Goal: Task Accomplishment & Management: Manage account settings

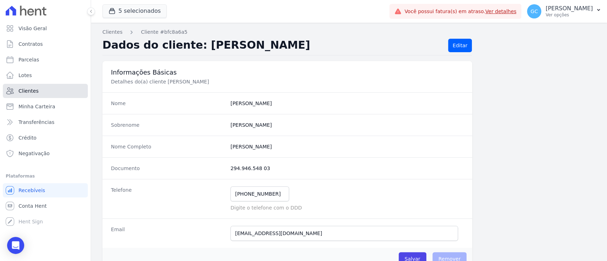
click at [40, 85] on link "Clientes" at bounding box center [45, 91] width 85 height 14
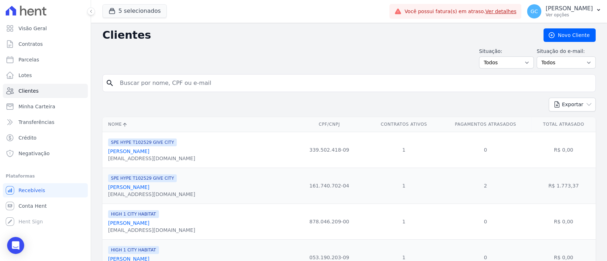
click at [178, 88] on input "search" at bounding box center [354, 83] width 477 height 14
type input "aline pereira co"
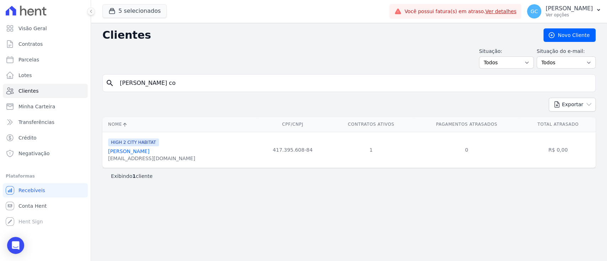
click at [145, 152] on link "Aline Pereira Couto" at bounding box center [128, 152] width 41 height 6
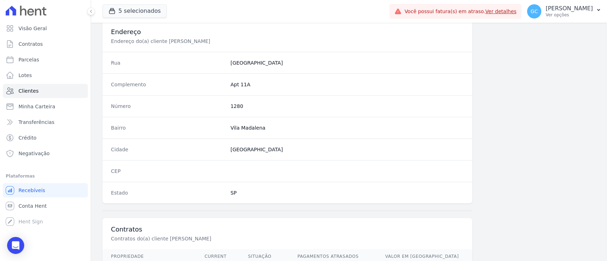
scroll to position [403, 0]
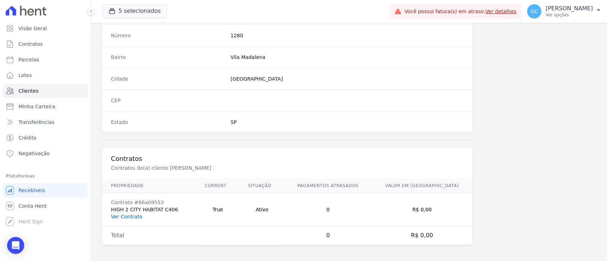
click at [134, 217] on link "Ver Contrato" at bounding box center [126, 217] width 31 height 6
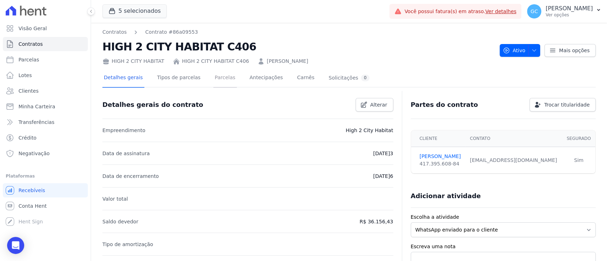
click at [222, 75] on link "Parcelas" at bounding box center [224, 78] width 23 height 19
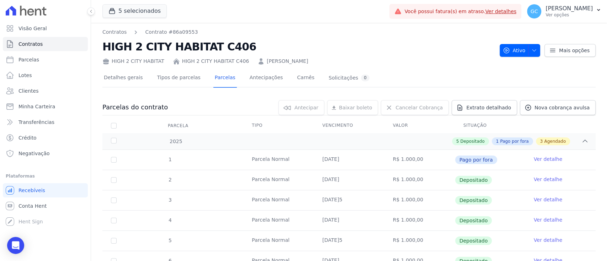
click at [200, 61] on link "HIGH 2 CITY HABITAT C406" at bounding box center [215, 61] width 67 height 7
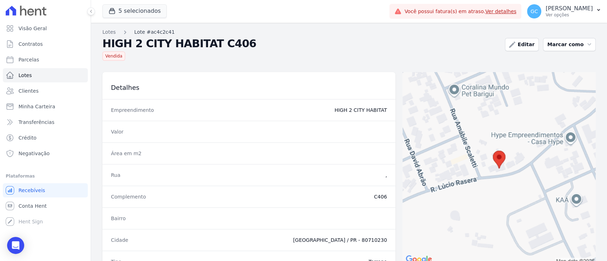
click at [147, 33] on link "Lote #ac4c2c41" at bounding box center [154, 31] width 41 height 7
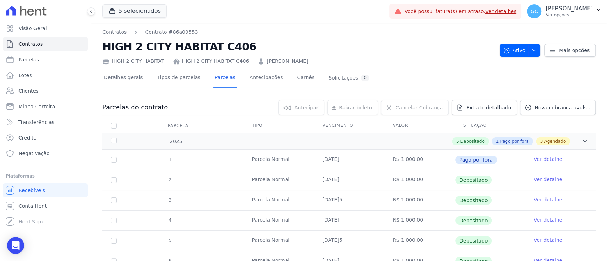
click at [278, 62] on link "Aline Pereira Couto" at bounding box center [287, 61] width 41 height 7
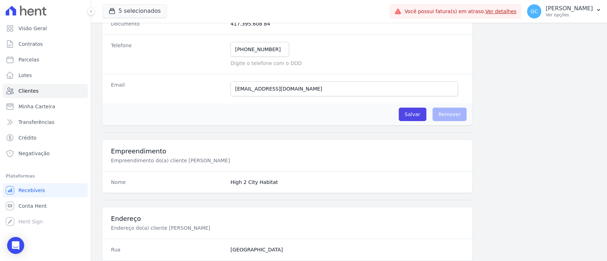
scroll to position [190, 0]
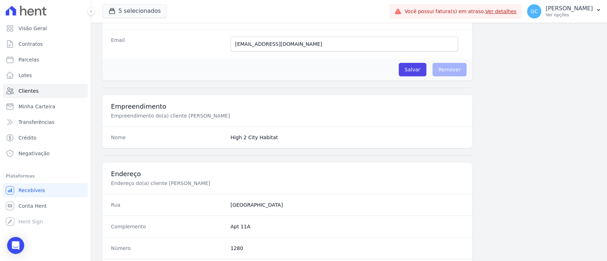
click at [565, 53] on div "Informações Básicas Detalhes do(a) cliente Aline Pereira Couto Nome Aline Sobre…" at bounding box center [348, 171] width 493 height 599
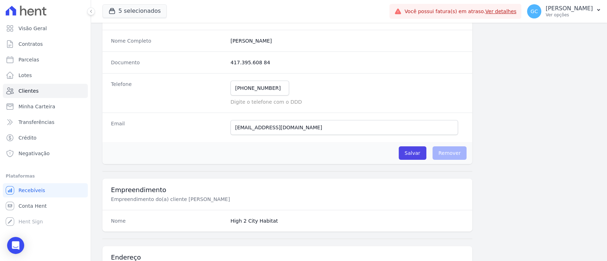
scroll to position [95, 0]
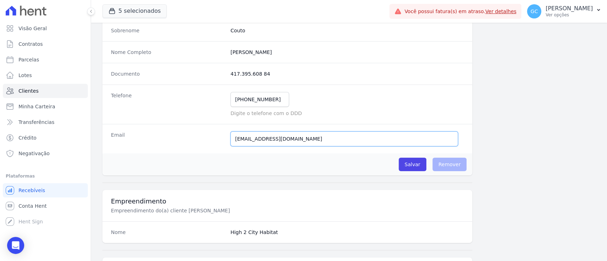
drag, startPoint x: 319, startPoint y: 139, endPoint x: 195, endPoint y: 141, distance: 124.1
click at [195, 141] on div "Email aline@bracotrade.com.br Email confirmado." at bounding box center [287, 139] width 370 height 30
paste input "[EMAIL_ADDRESS][DOMAIN_NAME]"
type input "[EMAIL_ADDRESS][DOMAIN_NAME]"
click at [410, 164] on input "Salvar" at bounding box center [413, 165] width 28 height 14
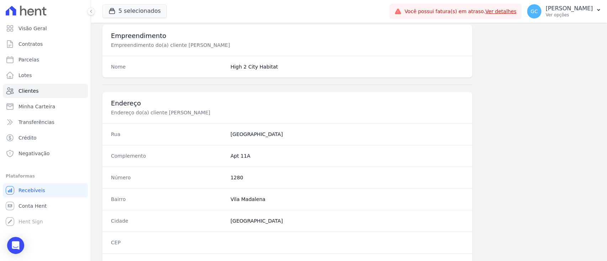
scroll to position [427, 0]
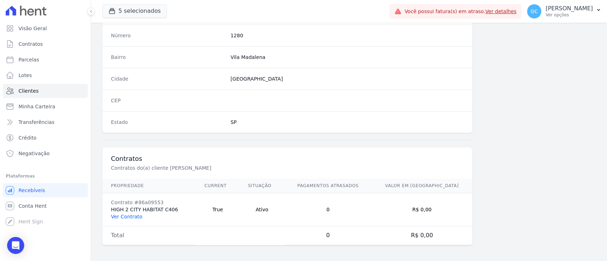
click at [130, 217] on link "Ver Contrato" at bounding box center [126, 217] width 31 height 6
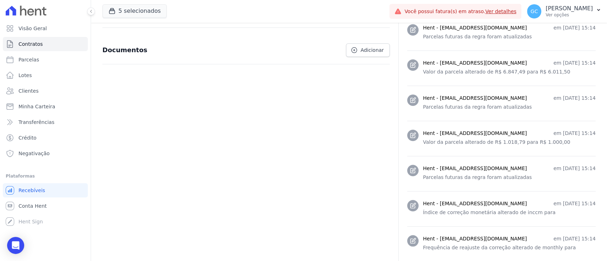
scroll to position [142, 0]
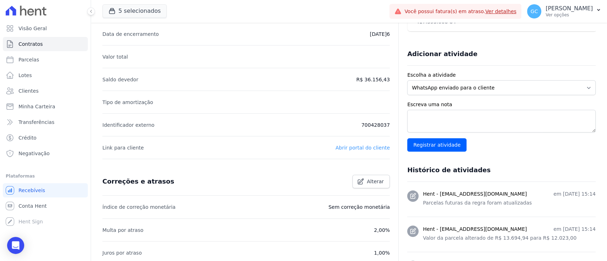
click at [362, 150] on p "Abrir portal do cliente" at bounding box center [362, 148] width 54 height 9
click at [362, 150] on link "Abrir portal do cliente" at bounding box center [362, 148] width 54 height 6
click at [380, 147] on link "Abrir portal do cliente" at bounding box center [362, 148] width 54 height 6
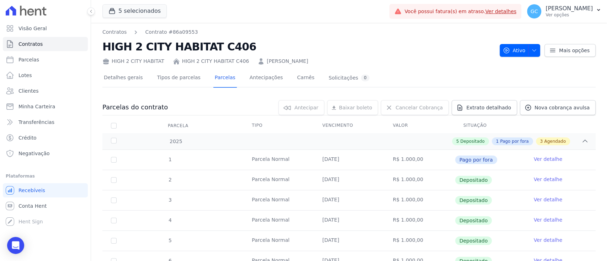
click at [217, 61] on link "HIGH 2 CITY HABITAT C406" at bounding box center [215, 61] width 67 height 7
click at [267, 59] on link "[PERSON_NAME]" at bounding box center [287, 61] width 41 height 7
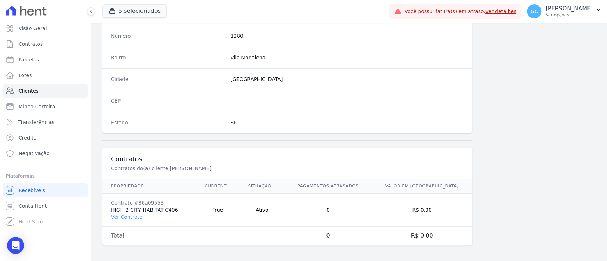
scroll to position [403, 0]
click at [128, 216] on link "Ver Contrato" at bounding box center [126, 217] width 31 height 6
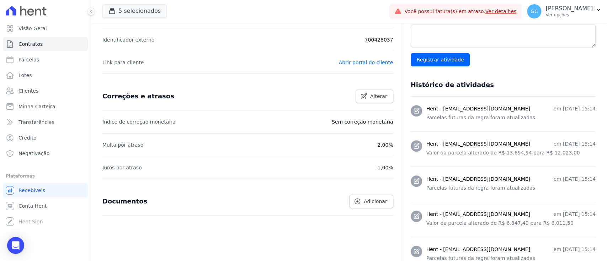
scroll to position [237, 0]
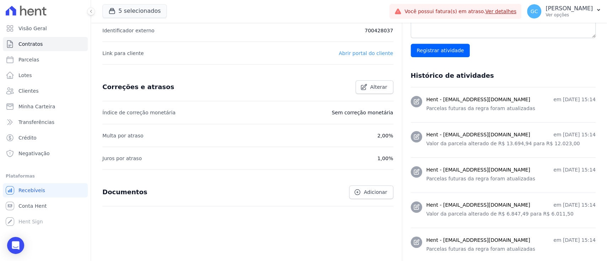
click at [356, 52] on link "Abrir portal do cliente" at bounding box center [366, 54] width 54 height 6
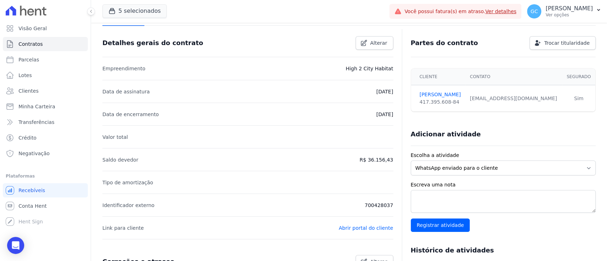
scroll to position [47, 0]
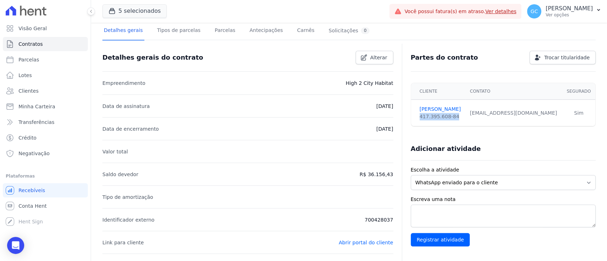
drag, startPoint x: 452, startPoint y: 115, endPoint x: 411, endPoint y: 117, distance: 41.6
click at [411, 117] on td "Aline Couto 417.395.608-84" at bounding box center [438, 113] width 55 height 27
copy div "417.395.608-84"
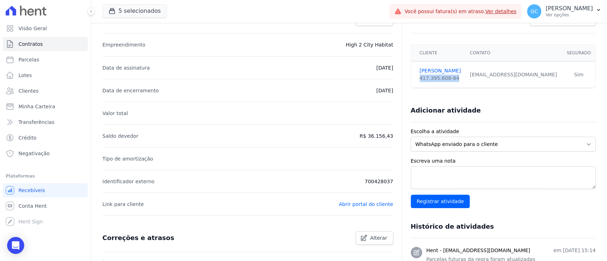
scroll to position [95, 0]
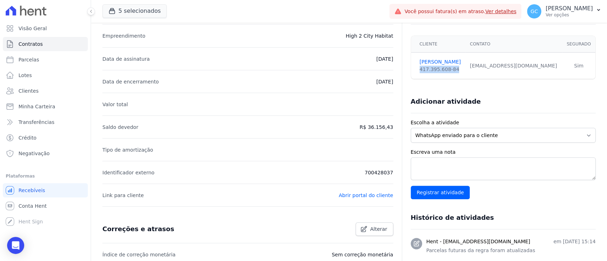
click at [367, 191] on p "Abrir portal do cliente" at bounding box center [366, 195] width 54 height 9
click at [367, 193] on link "Abrir portal do cliente" at bounding box center [366, 196] width 54 height 6
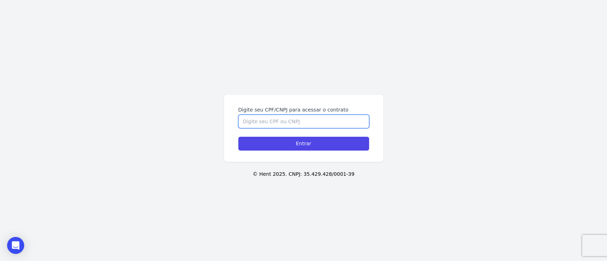
click at [352, 118] on input "Digite seu CPF/CNPJ para acessar o contrato" at bounding box center [303, 122] width 131 height 14
click at [309, 124] on input "Digite seu CPF/CNPJ para acessar o contrato" at bounding box center [303, 122] width 131 height 14
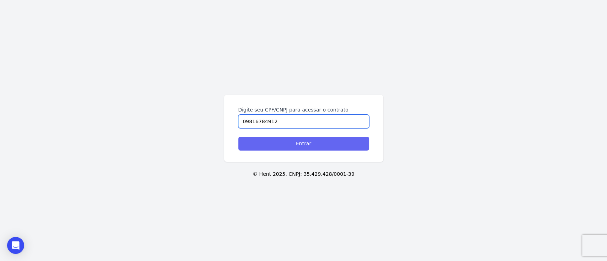
type input "09816784912"
click at [316, 146] on input "Entrar" at bounding box center [303, 144] width 131 height 14
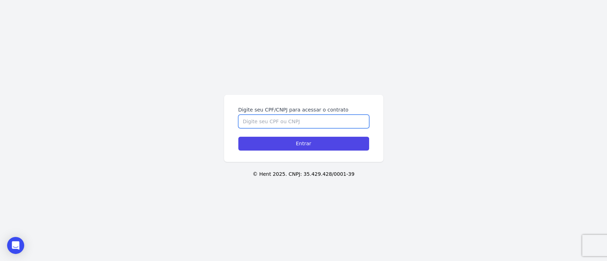
click at [305, 120] on input "Digite seu CPF/CNPJ para acessar o contrato" at bounding box center [303, 122] width 131 height 14
paste input "417.395.608-84"
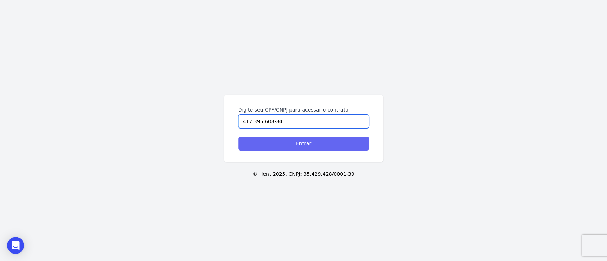
type input "417.395.608-84"
click at [331, 143] on input "Entrar" at bounding box center [303, 144] width 131 height 14
